Goal: Contribute content: Contribute content

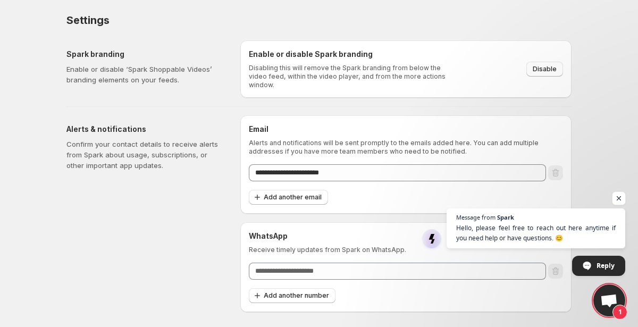
click at [624, 198] on span "Open chat" at bounding box center [619, 198] width 13 height 13
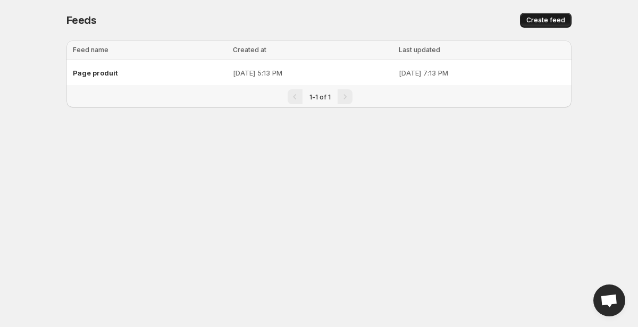
click at [544, 24] on span "Create feed" at bounding box center [546, 20] width 39 height 9
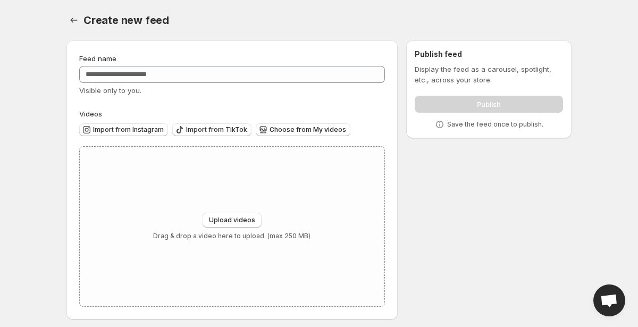
click at [270, 87] on div "Visible only to you." at bounding box center [232, 90] width 306 height 11
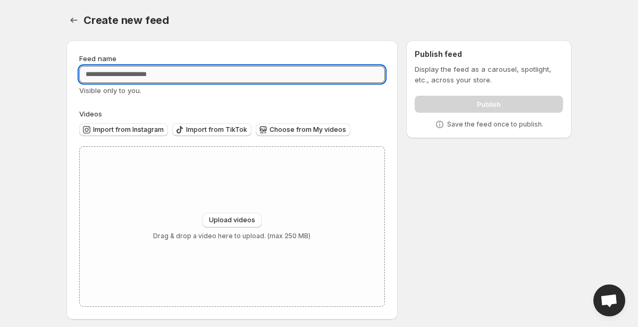
click at [282, 70] on input "Feed name" at bounding box center [232, 74] width 306 height 17
type input "**********"
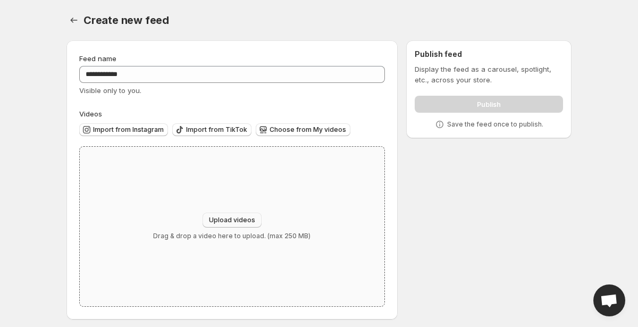
click at [221, 218] on span "Upload videos" at bounding box center [232, 220] width 46 height 9
click at [104, 132] on span "Import from Instagram" at bounding box center [128, 130] width 71 height 9
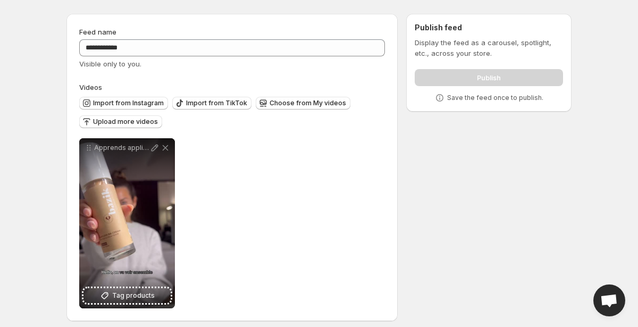
scroll to position [34, 0]
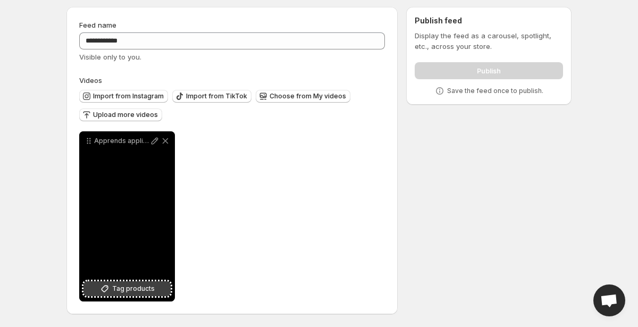
click at [121, 290] on span "Tag products" at bounding box center [133, 288] width 43 height 11
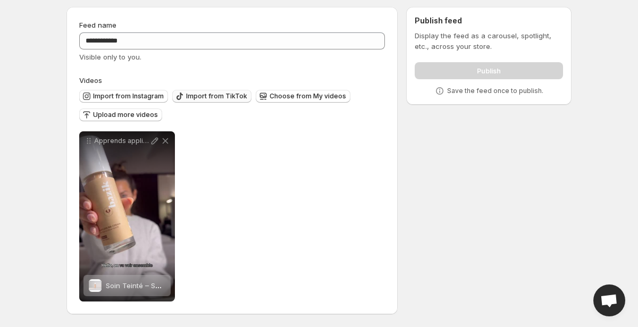
scroll to position [0, 0]
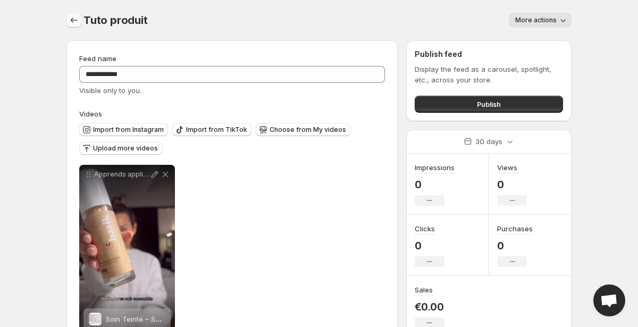
click at [71, 19] on icon "Settings" at bounding box center [74, 20] width 11 height 11
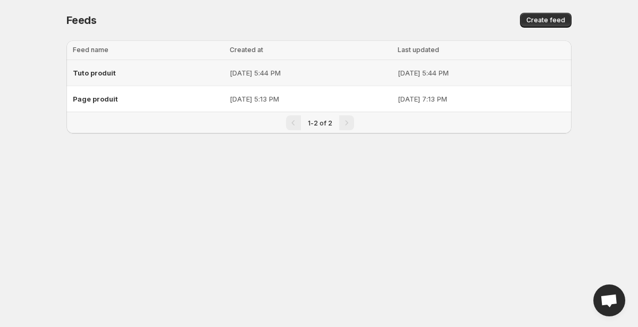
click at [96, 72] on span "Tuto produit" at bounding box center [94, 73] width 43 height 9
